Goal: Transaction & Acquisition: Purchase product/service

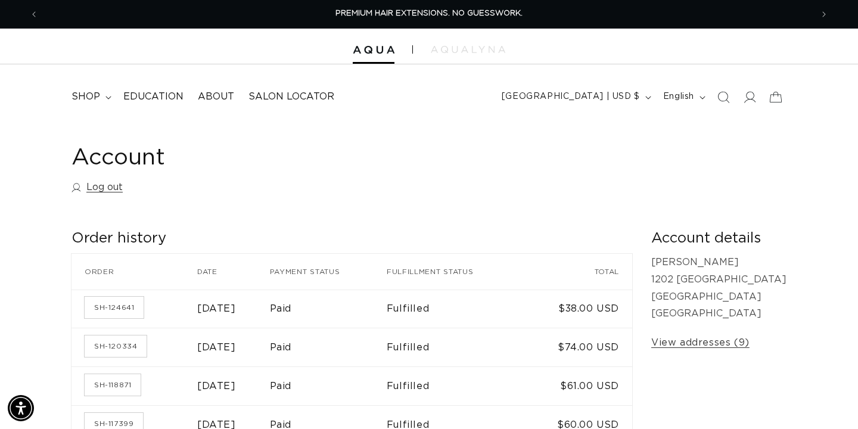
click at [91, 101] on span "shop" at bounding box center [85, 97] width 29 height 13
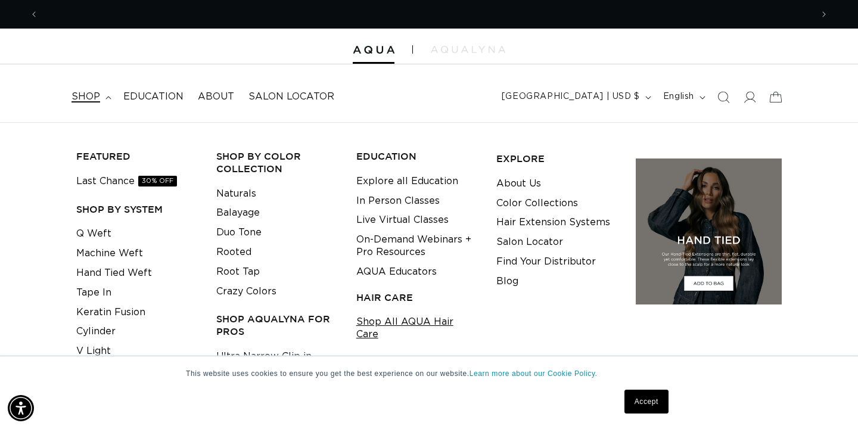
scroll to position [0, 1547]
click at [425, 323] on link "Shop All AQUA Hair Care" at bounding box center [417, 328] width 122 height 32
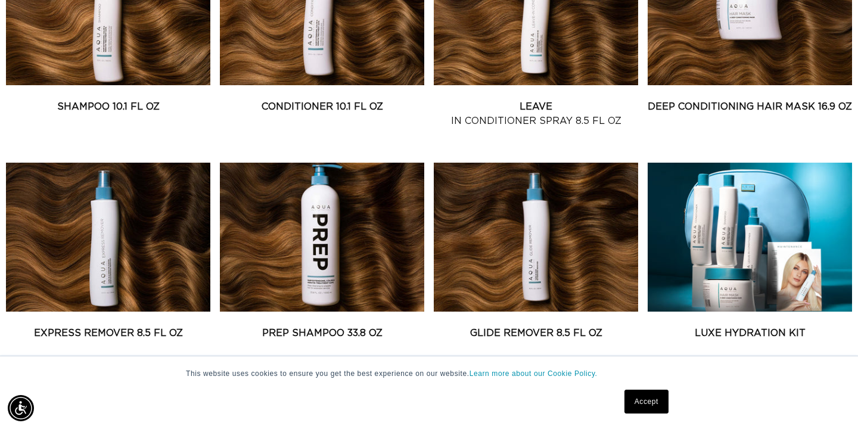
scroll to position [598, 0]
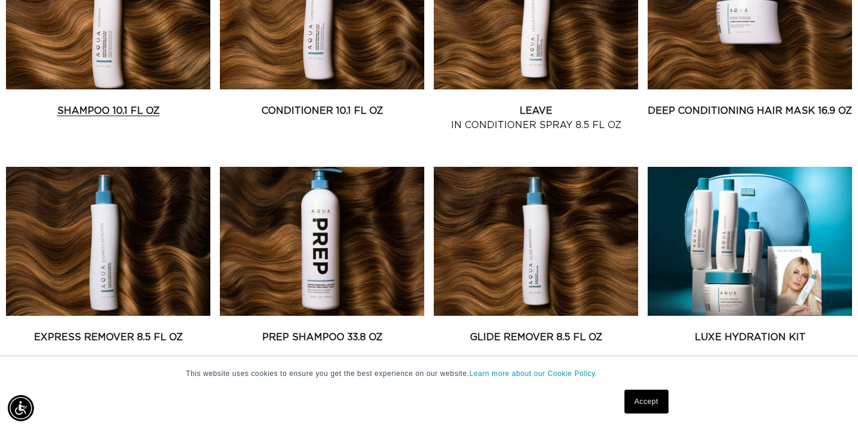
click at [81, 104] on link "Shampoo 10.1 fl oz" at bounding box center [108, 111] width 204 height 14
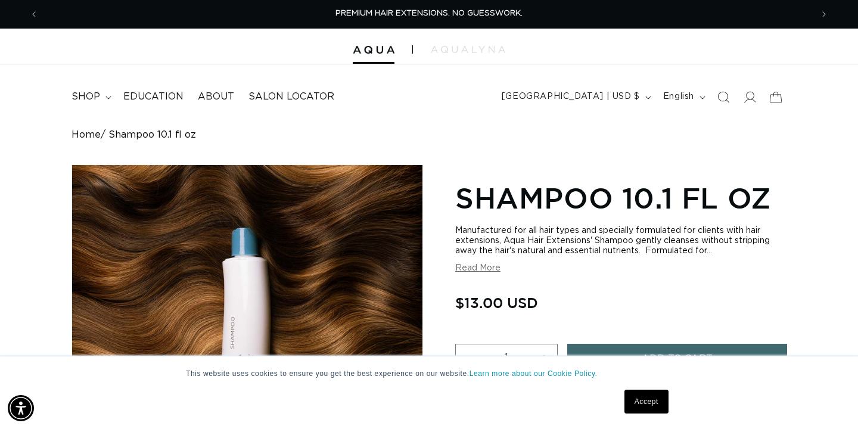
click at [648, 400] on link "Accept" at bounding box center [646, 402] width 44 height 24
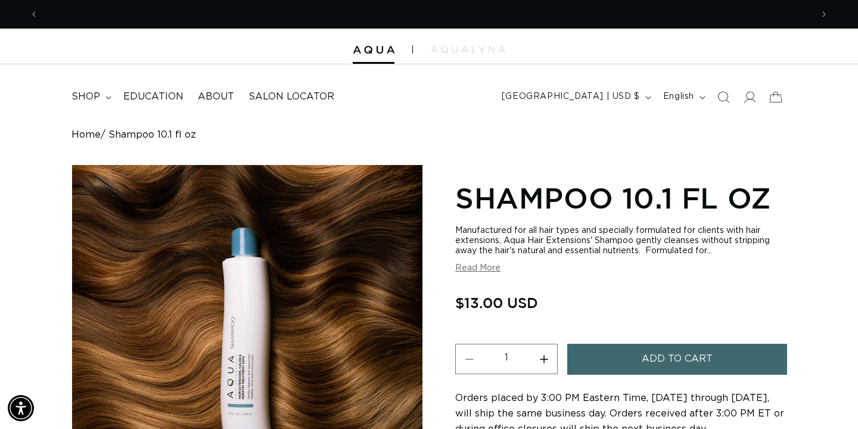
scroll to position [0, 773]
click at [663, 360] on span "Add to cart" at bounding box center [677, 359] width 71 height 30
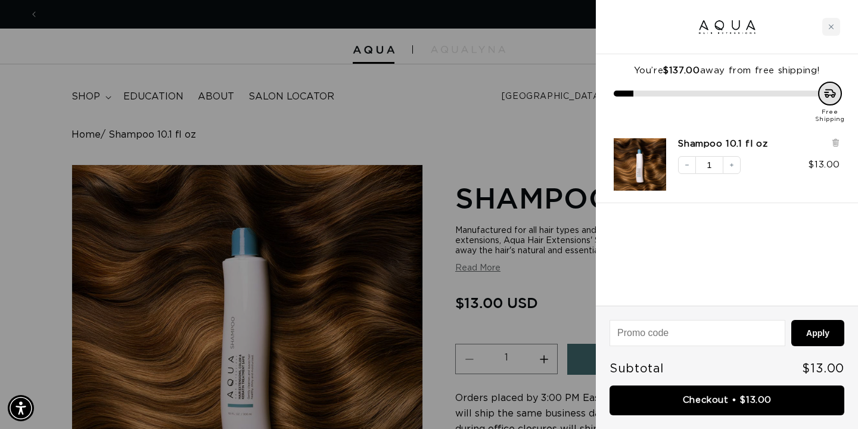
scroll to position [0, 1547]
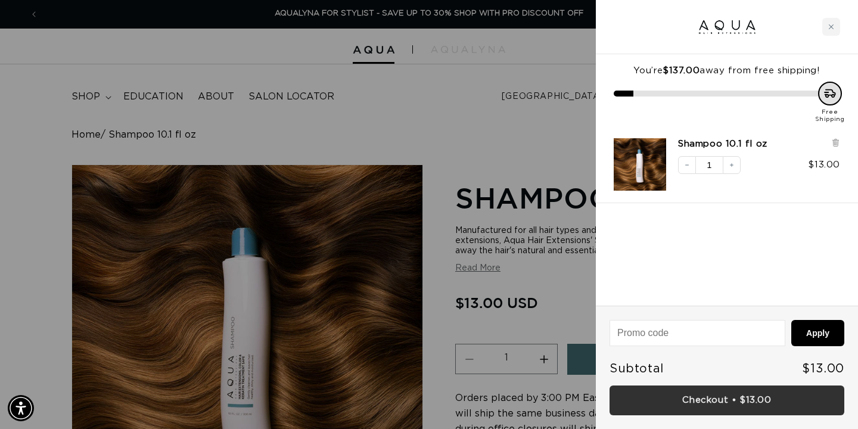
click at [717, 397] on link "Checkout • $13.00" at bounding box center [727, 400] width 235 height 30
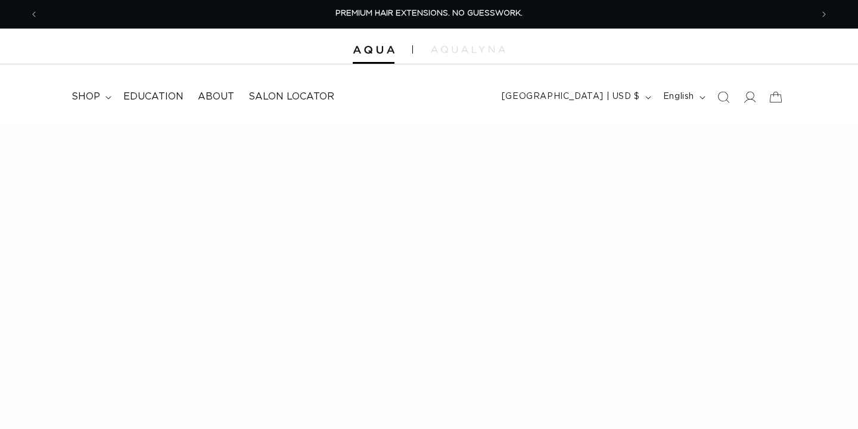
scroll to position [598, 0]
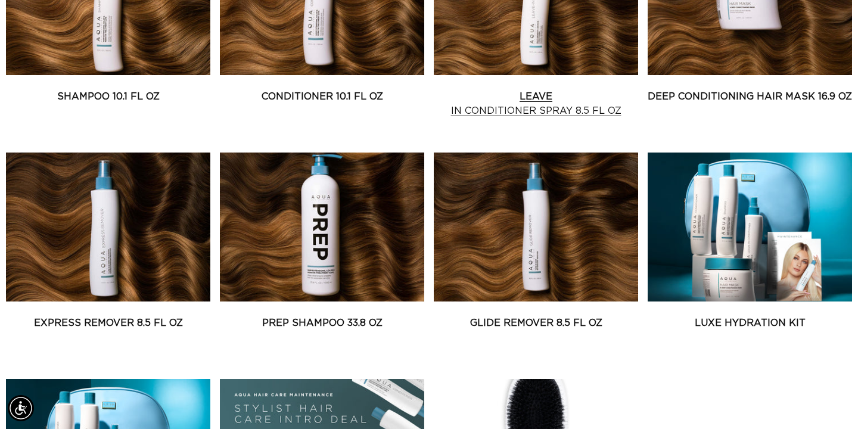
click at [543, 89] on link "Leave In Conditioner Spray 8.5 fl oz" at bounding box center [536, 103] width 204 height 29
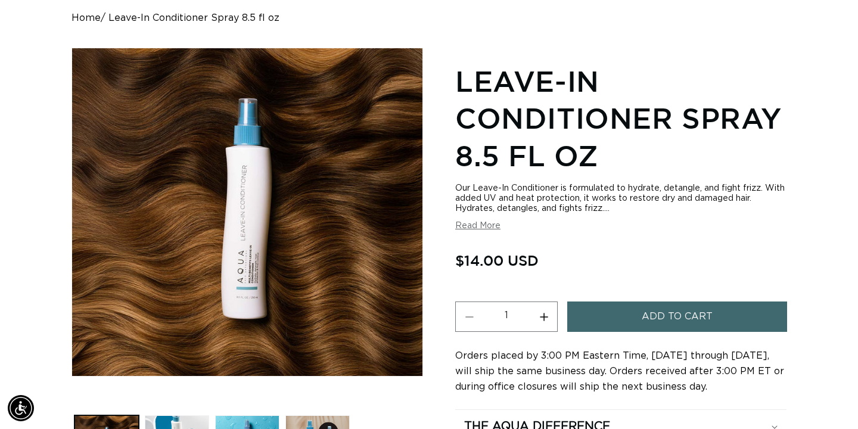
scroll to position [119, 0]
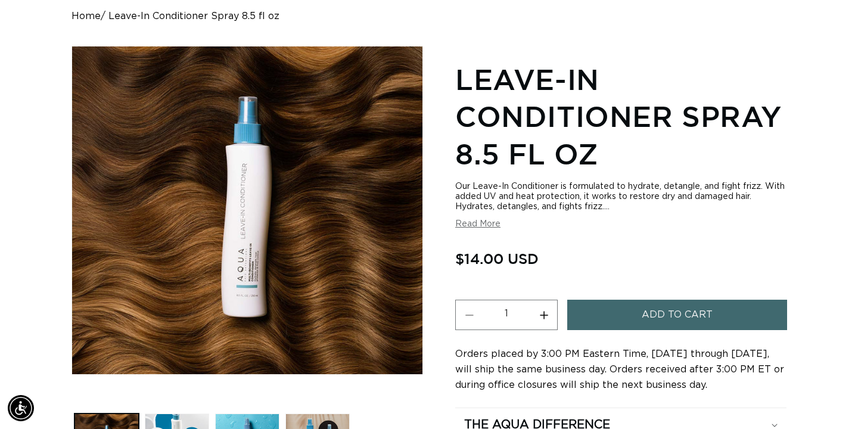
click at [617, 314] on button "Add to cart" at bounding box center [677, 315] width 220 height 30
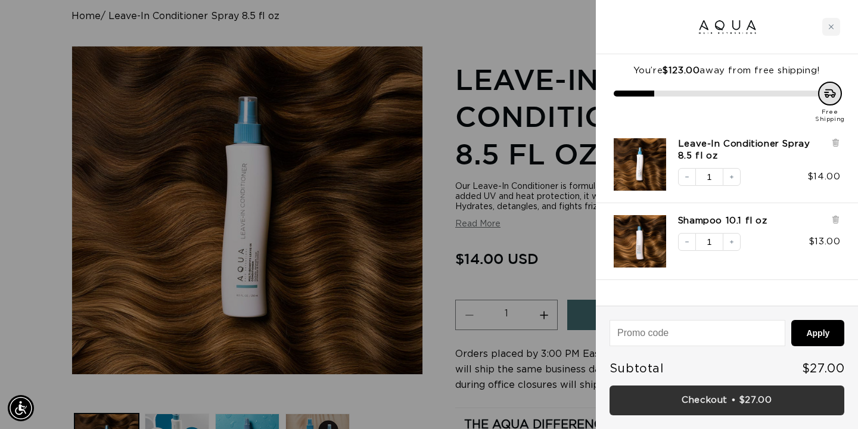
scroll to position [0, 0]
click at [741, 400] on link "Checkout • $27.00" at bounding box center [727, 400] width 235 height 30
